Goal: Navigation & Orientation: Go to known website

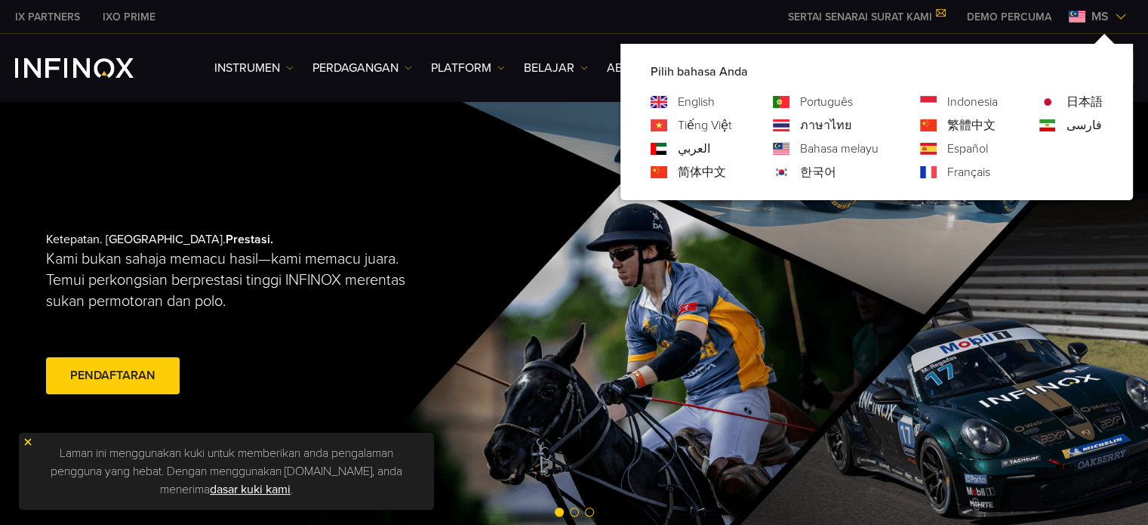
click at [713, 94] on link "English" at bounding box center [696, 102] width 37 height 18
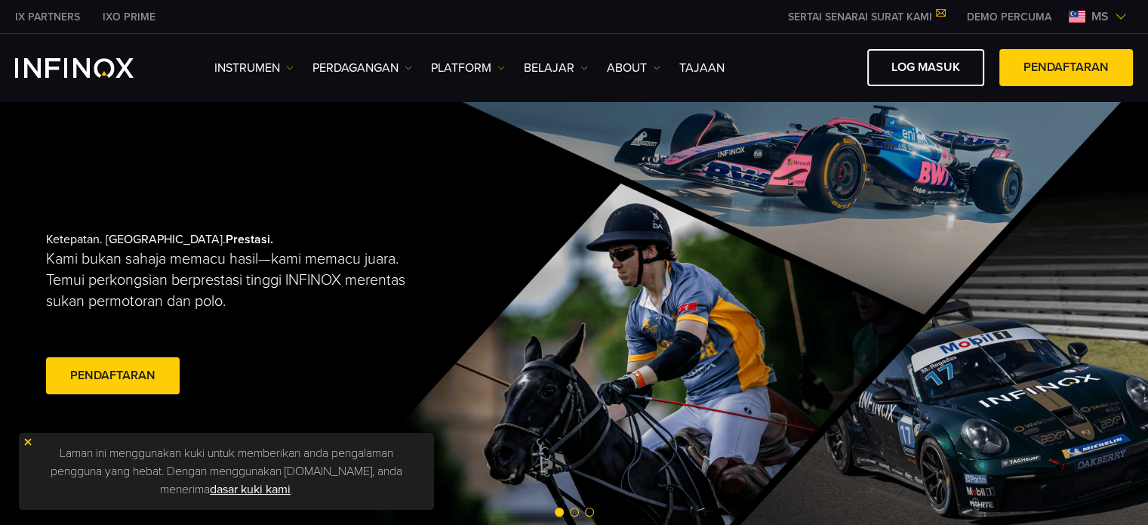
click at [1099, 14] on span "ms" at bounding box center [1099, 17] width 29 height 18
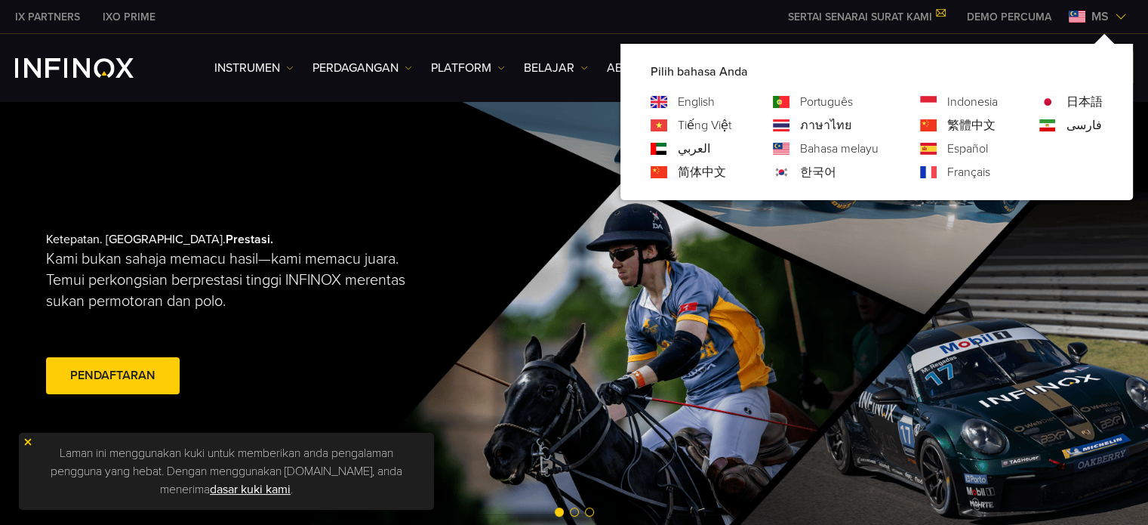
click at [697, 99] on link "English" at bounding box center [696, 102] width 37 height 18
